Goal: Find specific page/section: Find specific page/section

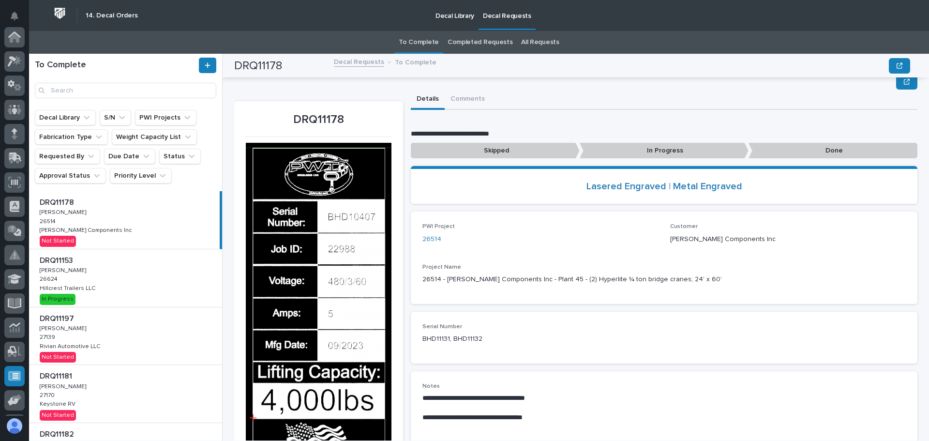
scroll to position [58, 0]
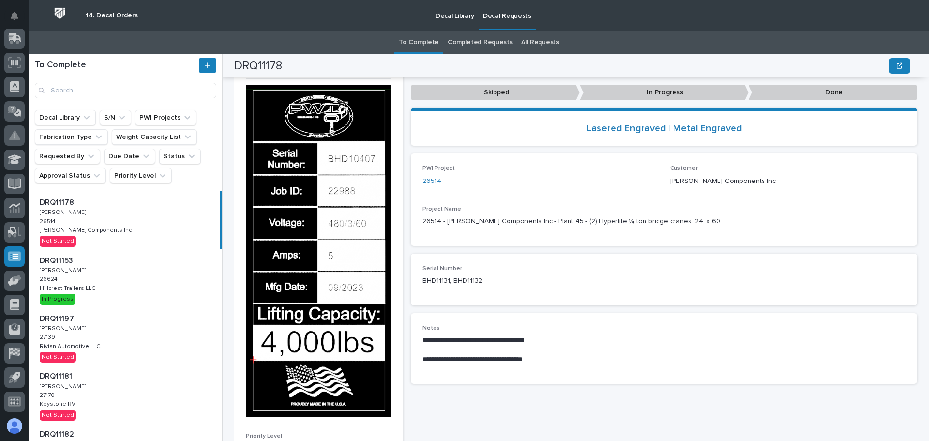
click at [147, 291] on div "DRQ11153 DRQ11153 [PERSON_NAME] [PERSON_NAME] 26624 26624 Hillcrest Trailers LL…" at bounding box center [125, 278] width 193 height 58
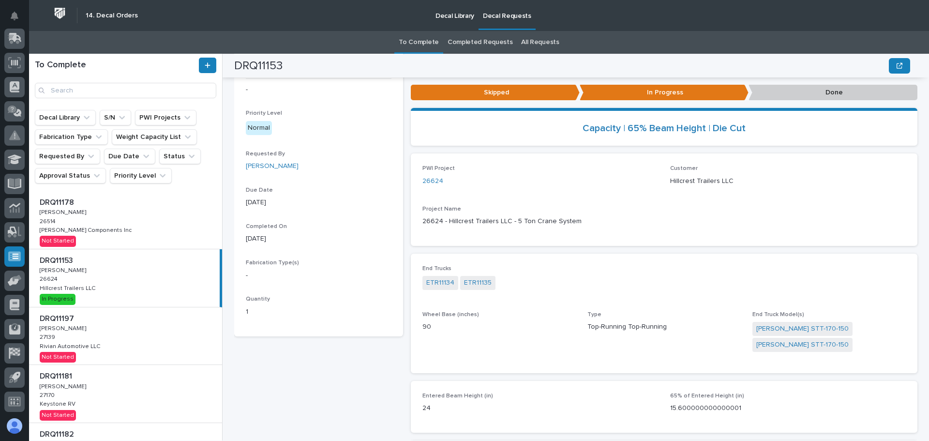
click at [827, 99] on p "Done" at bounding box center [833, 93] width 169 height 16
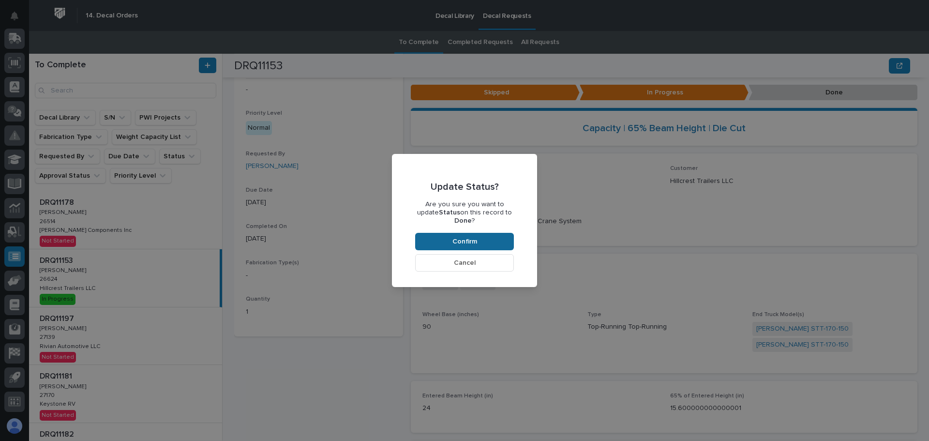
click at [475, 237] on span "Confirm" at bounding box center [465, 241] width 25 height 9
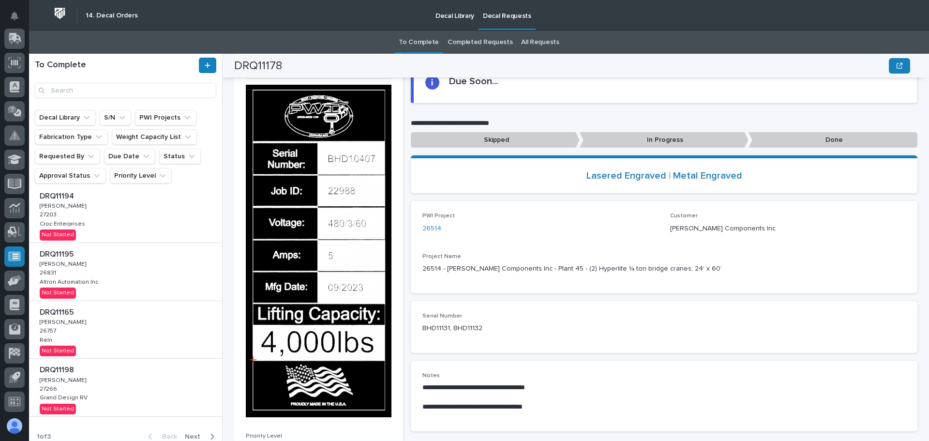
scroll to position [363, 0]
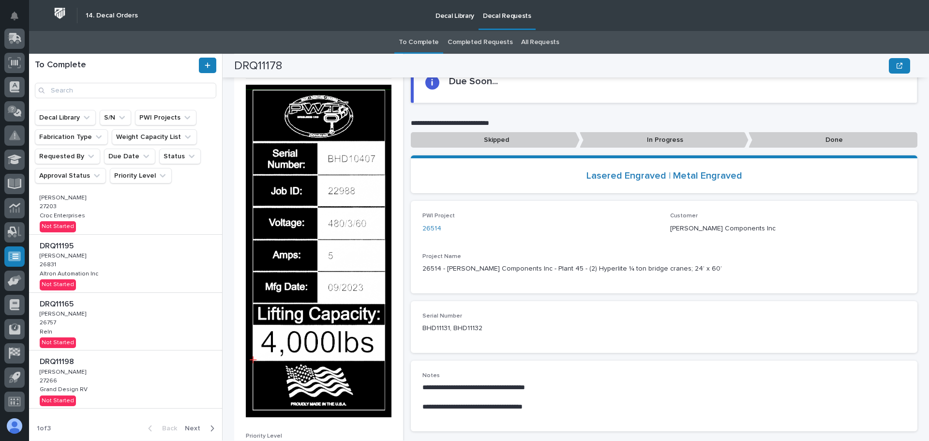
click at [148, 379] on div "DRQ11198 DRQ11198 [PERSON_NAME] [PERSON_NAME] 27266 27266 Grand Design RV Grand…" at bounding box center [125, 379] width 193 height 58
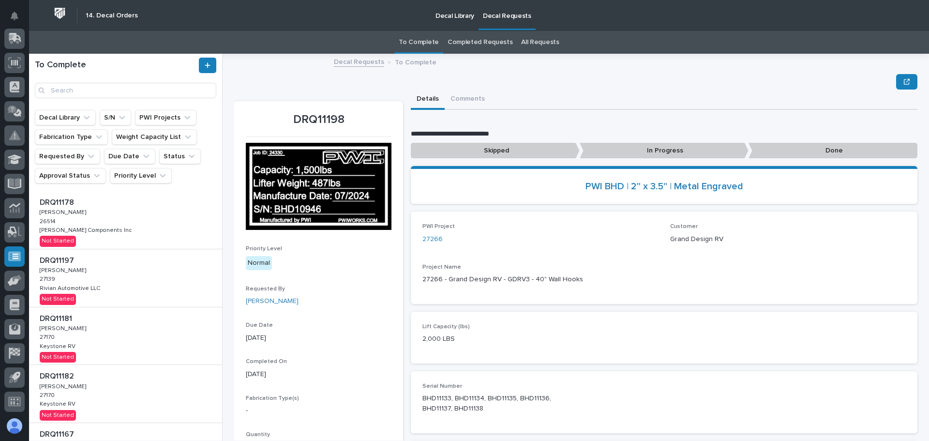
click at [135, 272] on div "DRQ11197 DRQ11197 [PERSON_NAME] [PERSON_NAME] 27139 27139 Rivian Automotive LLC…" at bounding box center [125, 278] width 193 height 58
click at [148, 345] on div "DRQ11181 DRQ11181 [PERSON_NAME] [PERSON_NAME] 27170 27170 Keystone RV Keystone …" at bounding box center [125, 336] width 193 height 58
click at [143, 387] on div "DRQ11182 DRQ11182 [PERSON_NAME] [PERSON_NAME] 27170 27170 Keystone RV Keystone …" at bounding box center [125, 394] width 193 height 58
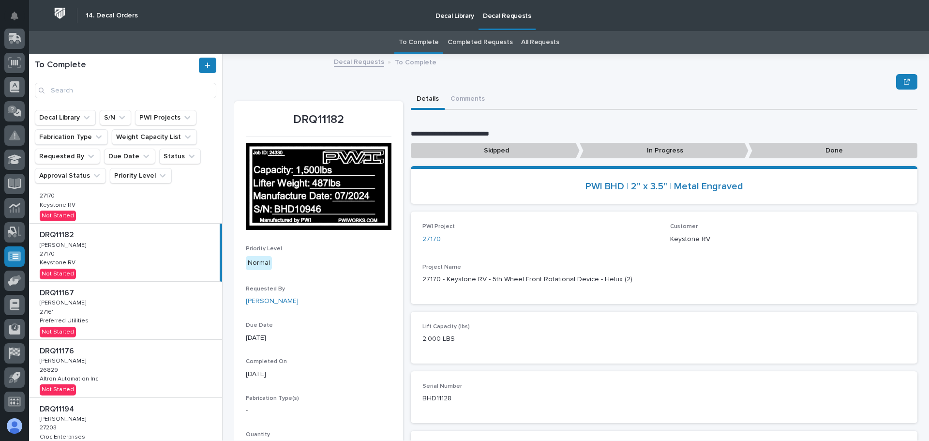
scroll to position [145, 0]
click at [151, 325] on div "DRQ11167 DRQ11167 [PERSON_NAME] [PERSON_NAME] 27161 27161 Preferred Utilities P…" at bounding box center [125, 307] width 193 height 58
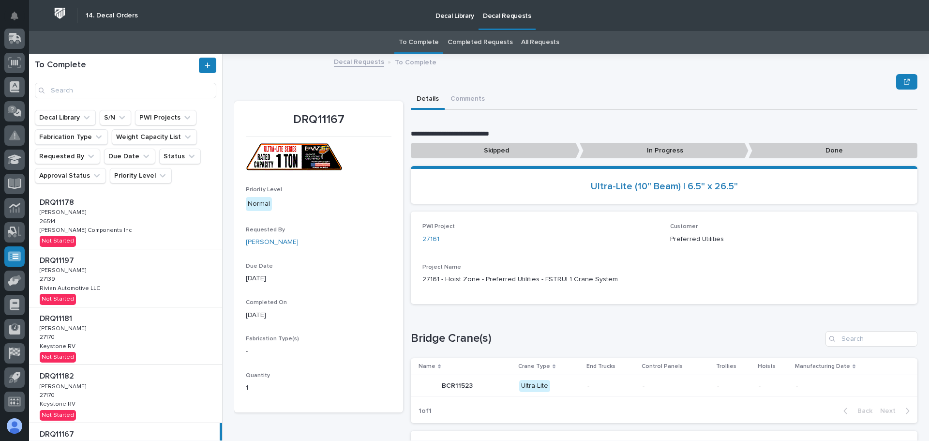
click at [138, 231] on div "DRQ11178 DRQ11178 [PERSON_NAME] [PERSON_NAME] 26514 26514 [PERSON_NAME] Compone…" at bounding box center [125, 220] width 193 height 58
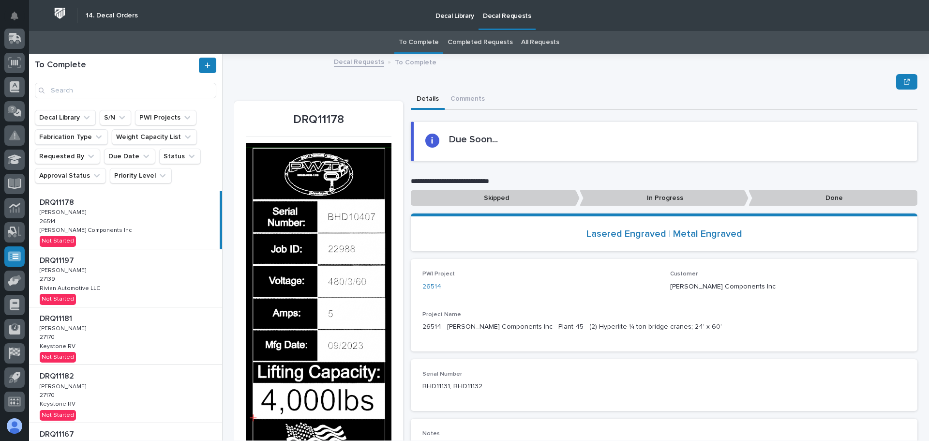
click at [459, 13] on p "Decal Library" at bounding box center [455, 10] width 39 height 20
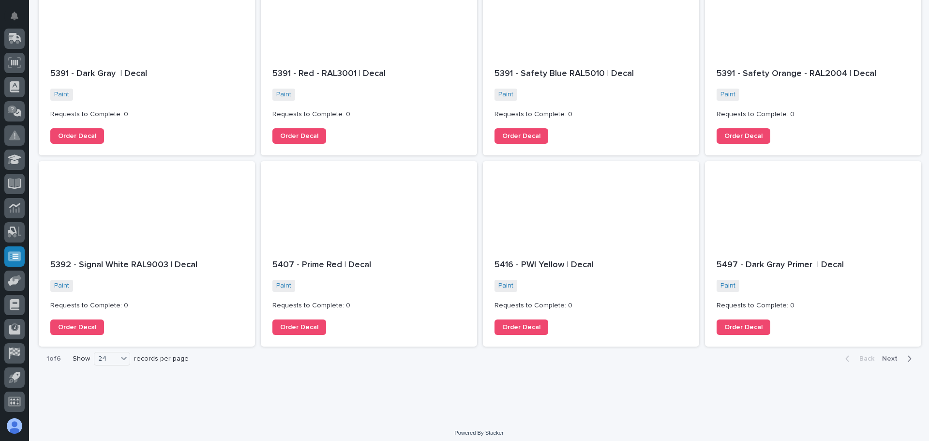
scroll to position [925, 0]
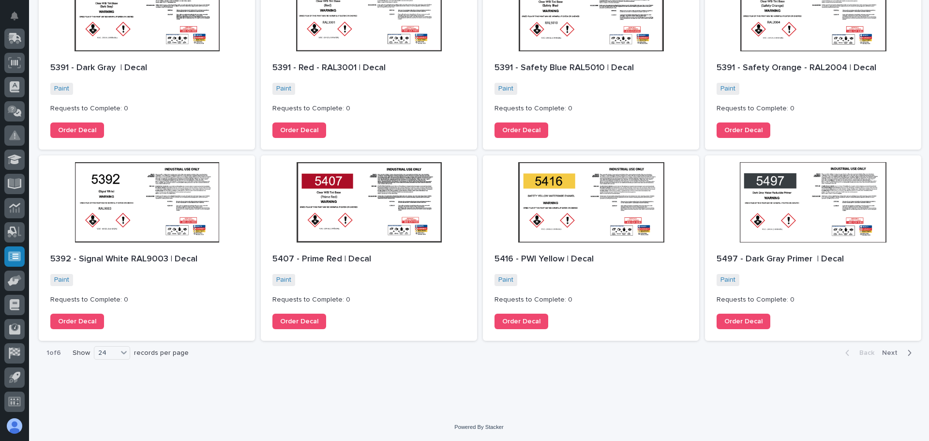
click at [886, 355] on span "Next" at bounding box center [892, 352] width 21 height 9
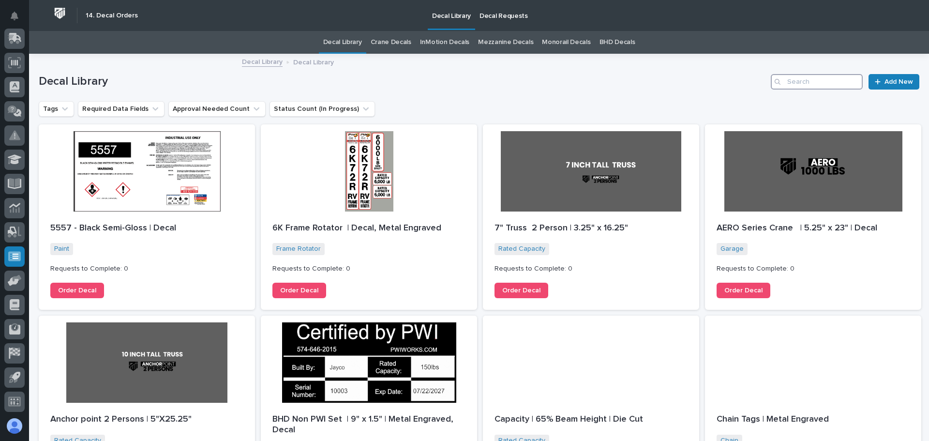
click at [802, 82] on input "Search" at bounding box center [817, 81] width 92 height 15
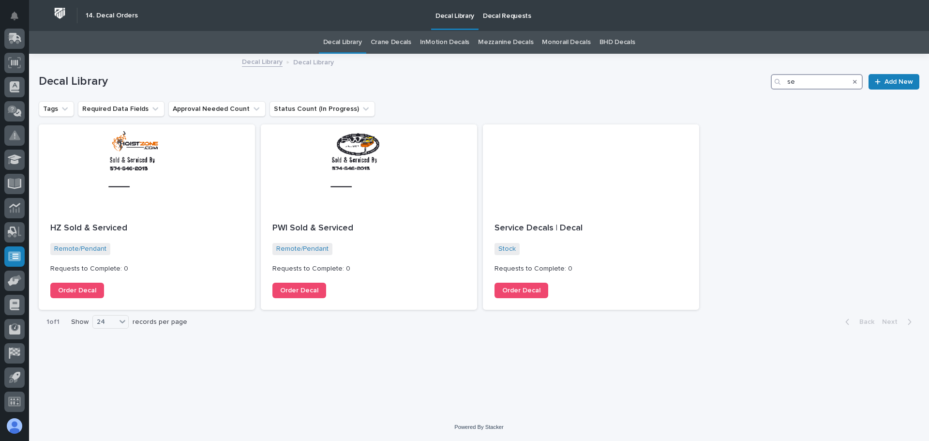
type input "s"
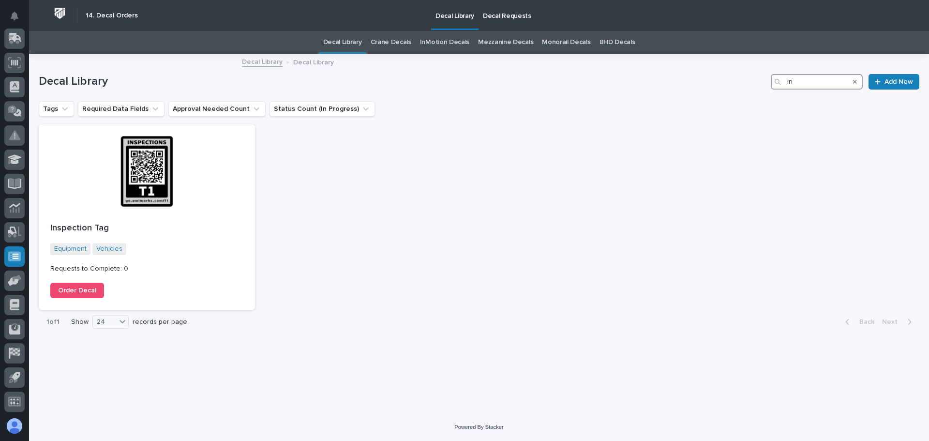
type input "i"
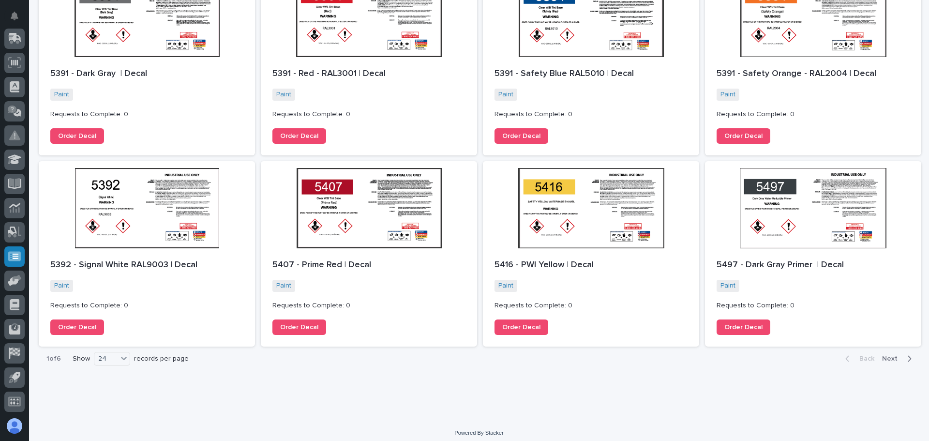
scroll to position [925, 0]
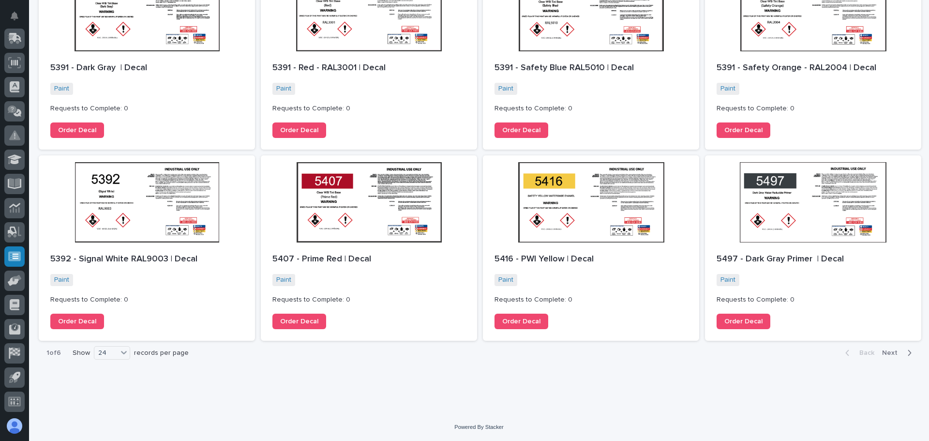
click at [888, 354] on span "Next" at bounding box center [892, 352] width 21 height 9
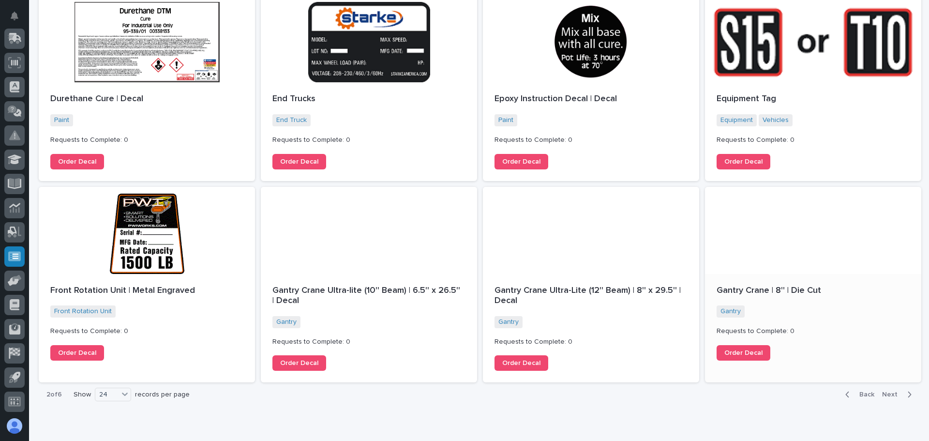
scroll to position [967, 0]
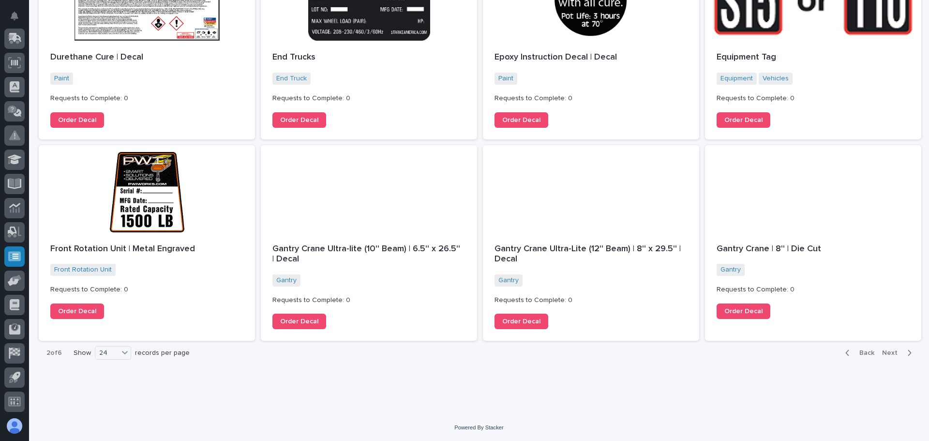
click at [883, 354] on span "Next" at bounding box center [892, 352] width 21 height 9
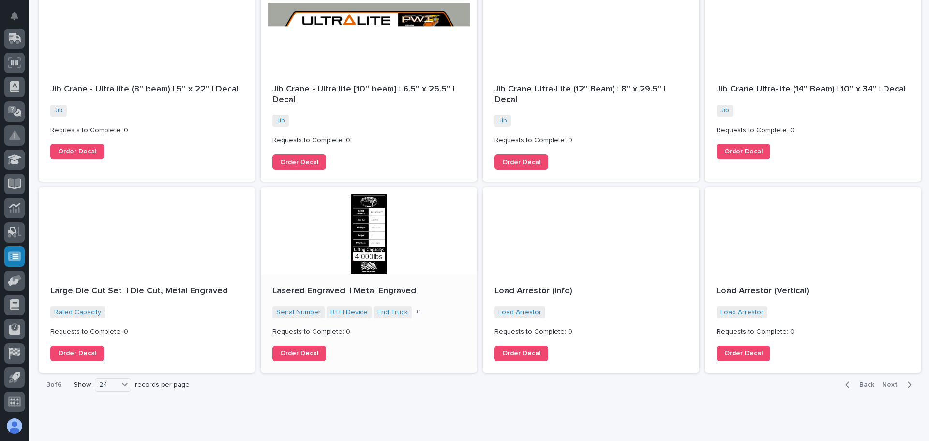
scroll to position [946, 0]
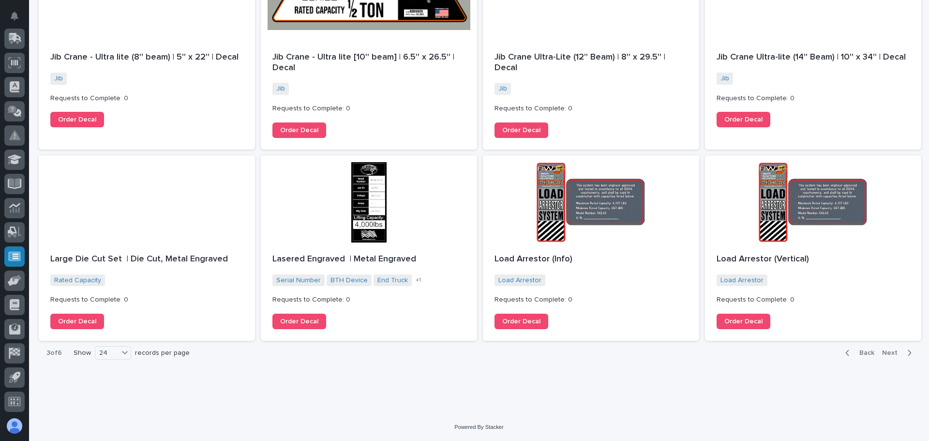
click at [887, 354] on span "Next" at bounding box center [892, 352] width 21 height 9
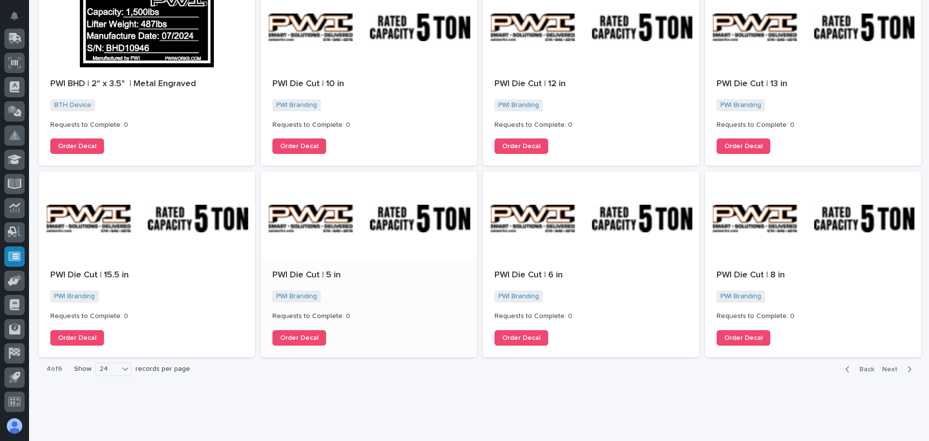
scroll to position [936, 0]
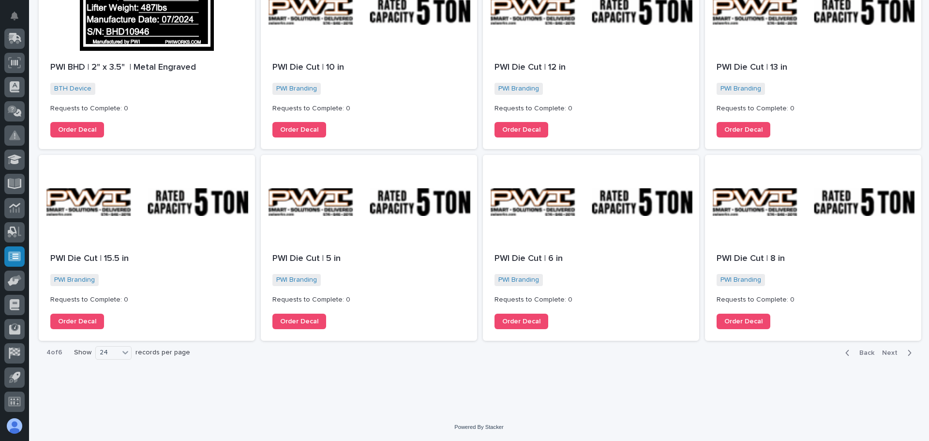
click at [887, 352] on span "Next" at bounding box center [892, 352] width 21 height 9
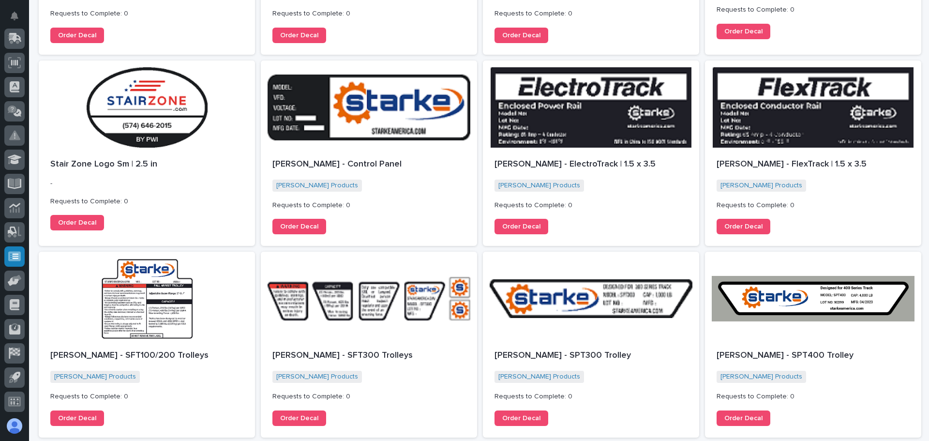
scroll to position [936, 0]
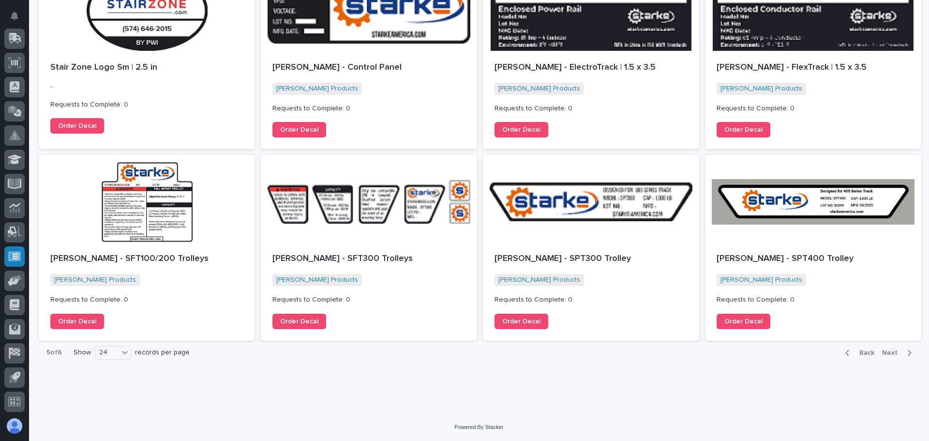
click at [888, 354] on span "Next" at bounding box center [892, 352] width 21 height 9
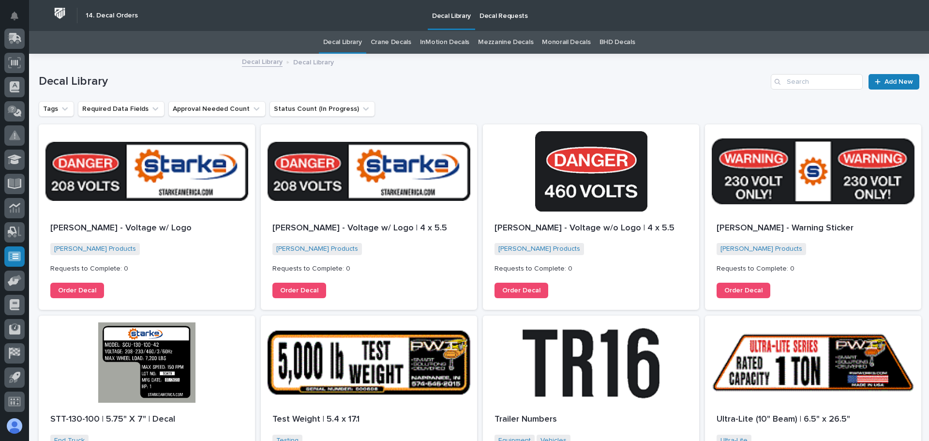
click at [499, 14] on p "Decal Requests" at bounding box center [504, 10] width 48 height 20
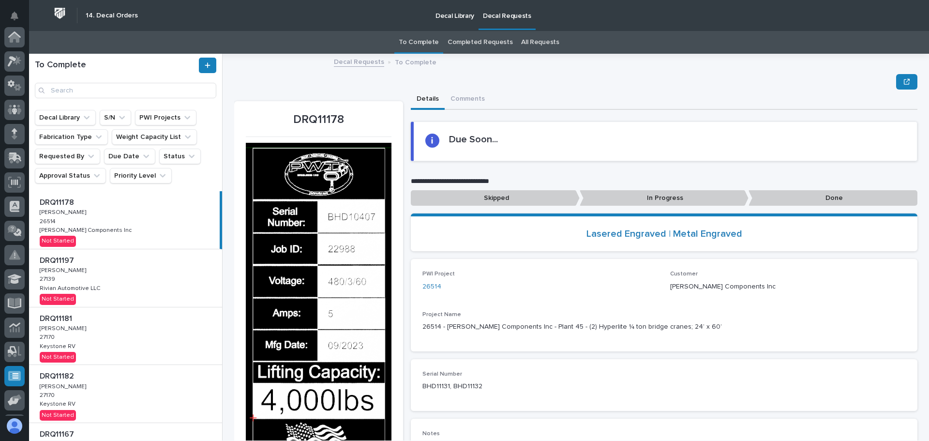
scroll to position [120, 0]
